Goal: Find specific page/section: Find specific page/section

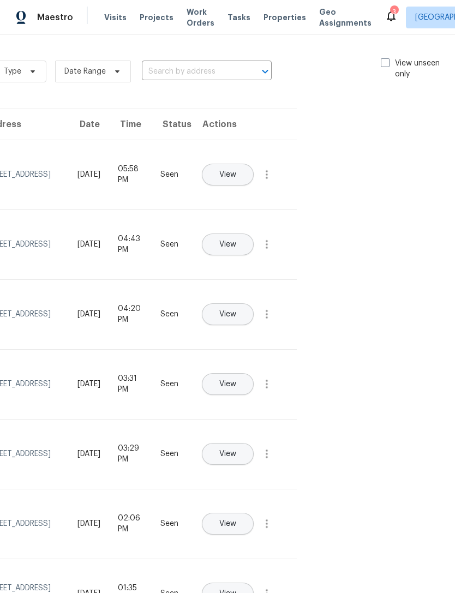
scroll to position [0, 123]
click at [380, 55] on div "Type Date Range ​ View unseen only" at bounding box center [226, 71] width 462 height 39
click at [386, 62] on span at bounding box center [385, 62] width 9 height 9
click at [386, 62] on input "View unseen only" at bounding box center [384, 61] width 7 height 7
checkbox input "true"
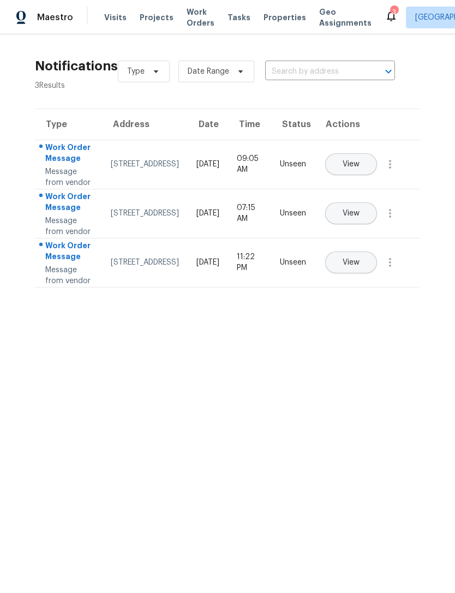
scroll to position [0, 0]
click at [117, 19] on span "Visits" at bounding box center [115, 17] width 22 height 11
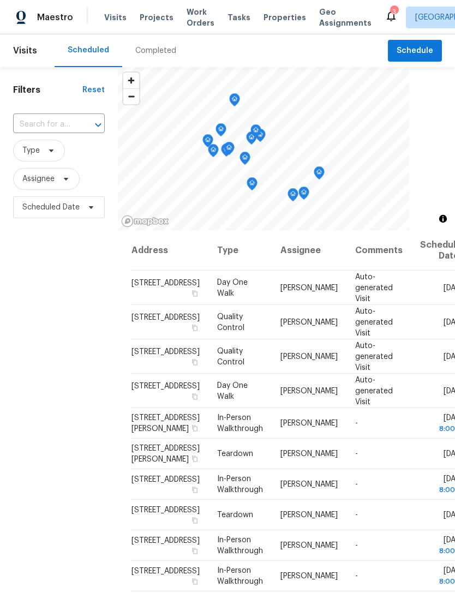
click at [273, 12] on span "Properties" at bounding box center [284, 17] width 43 height 11
